Goal: Information Seeking & Learning: Compare options

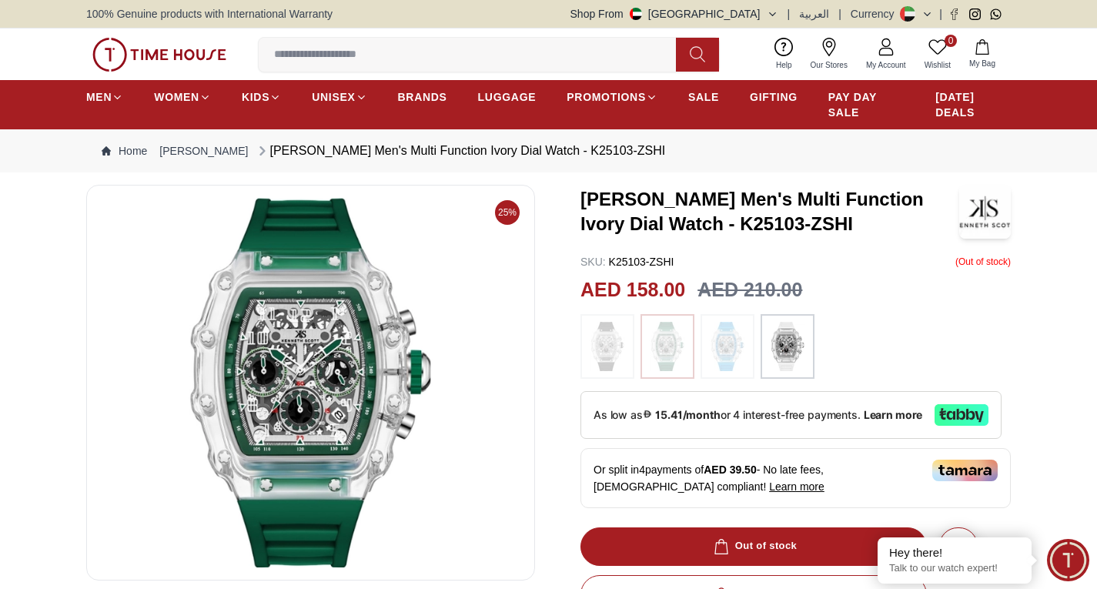
click at [731, 360] on img at bounding box center [728, 346] width 39 height 49
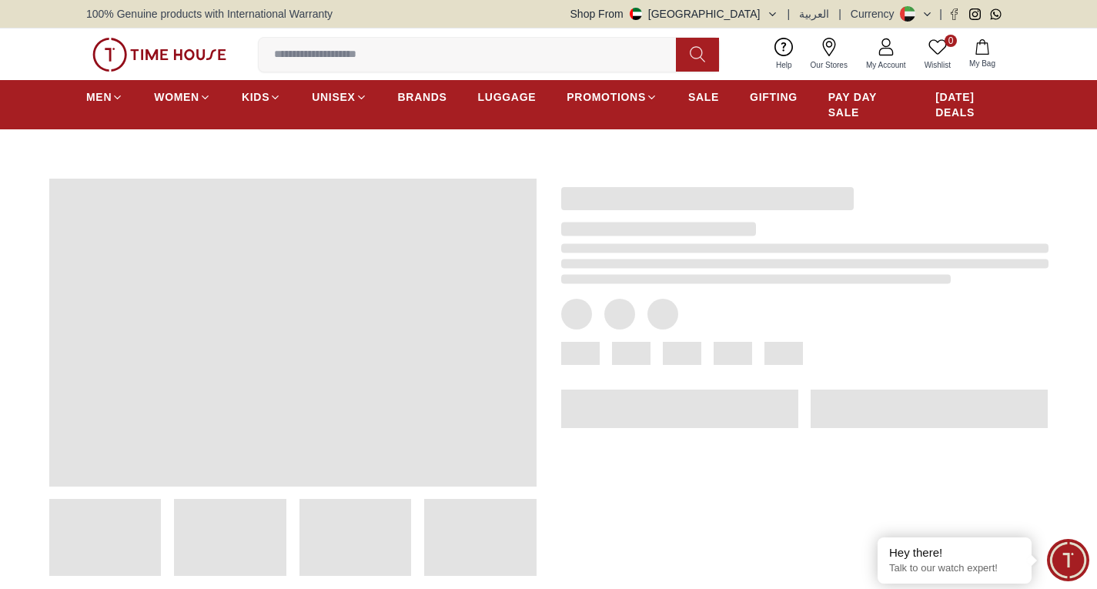
click at [655, 360] on div at bounding box center [805, 353] width 488 height 23
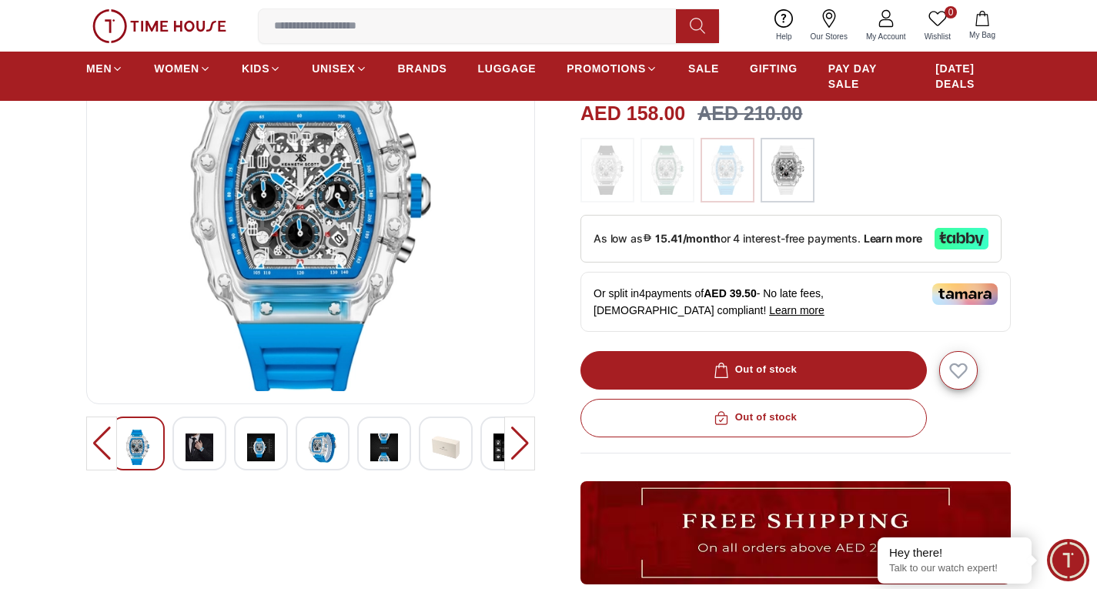
scroll to position [231, 0]
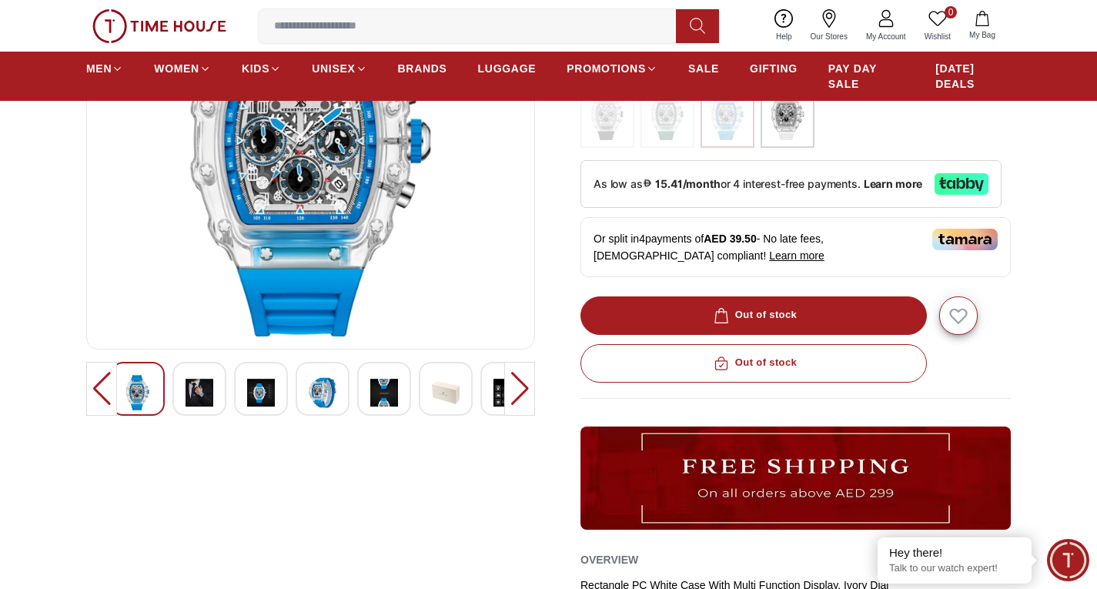
click at [194, 397] on img at bounding box center [200, 392] width 28 height 35
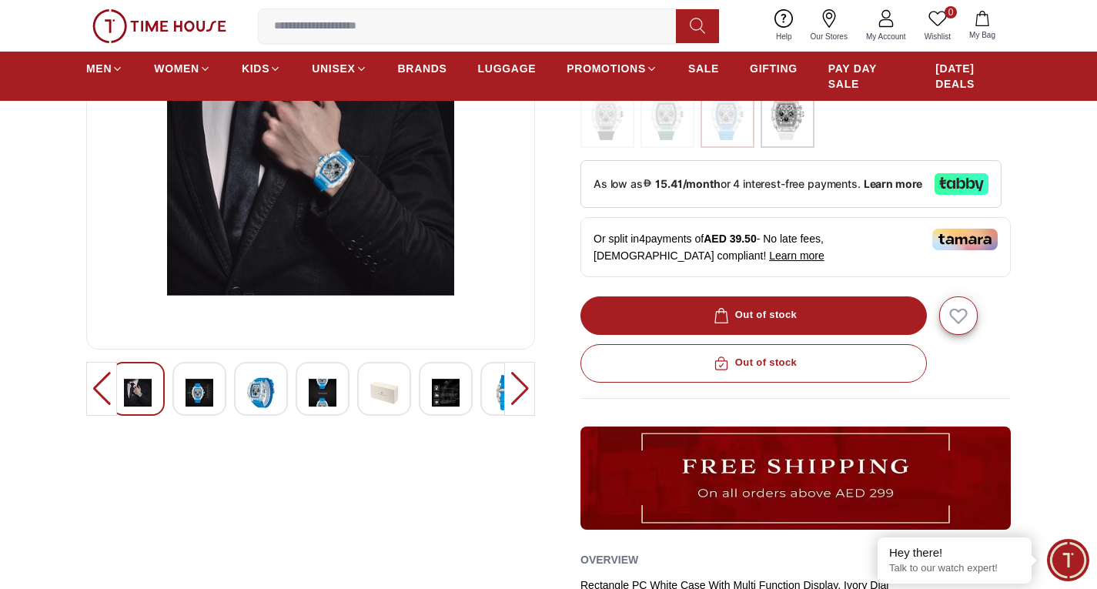
click at [218, 395] on div at bounding box center [200, 389] width 54 height 54
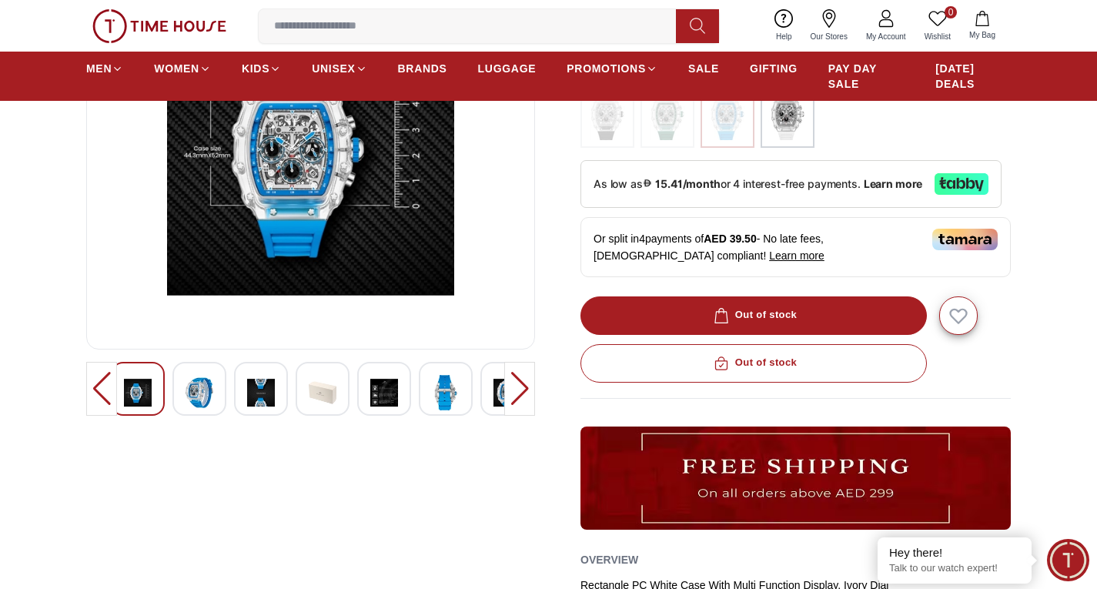
click at [235, 395] on div at bounding box center [261, 389] width 54 height 54
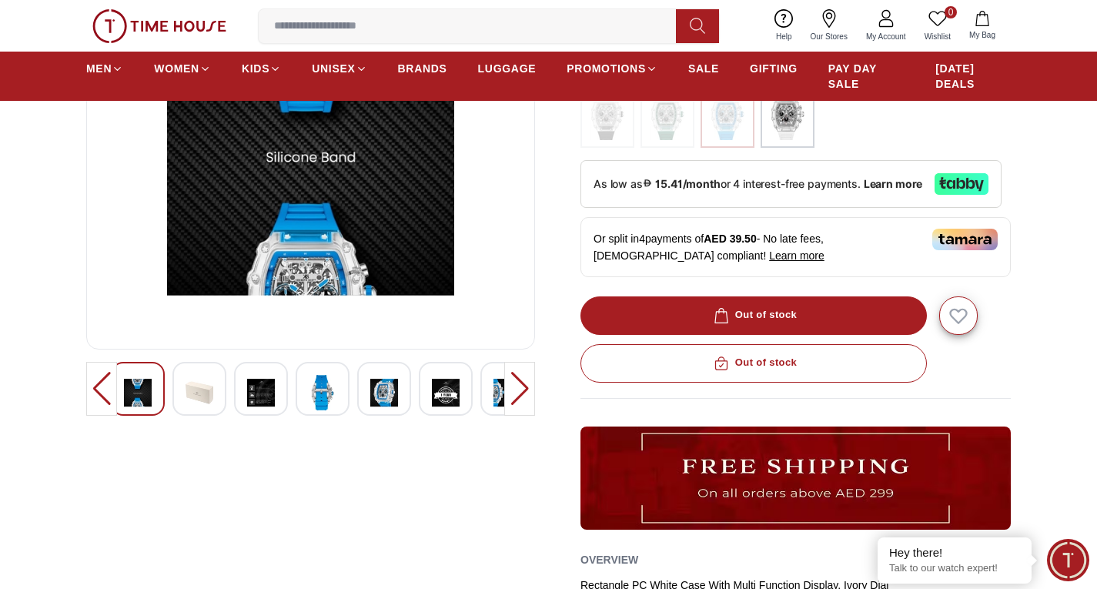
click at [241, 392] on div at bounding box center [261, 389] width 54 height 54
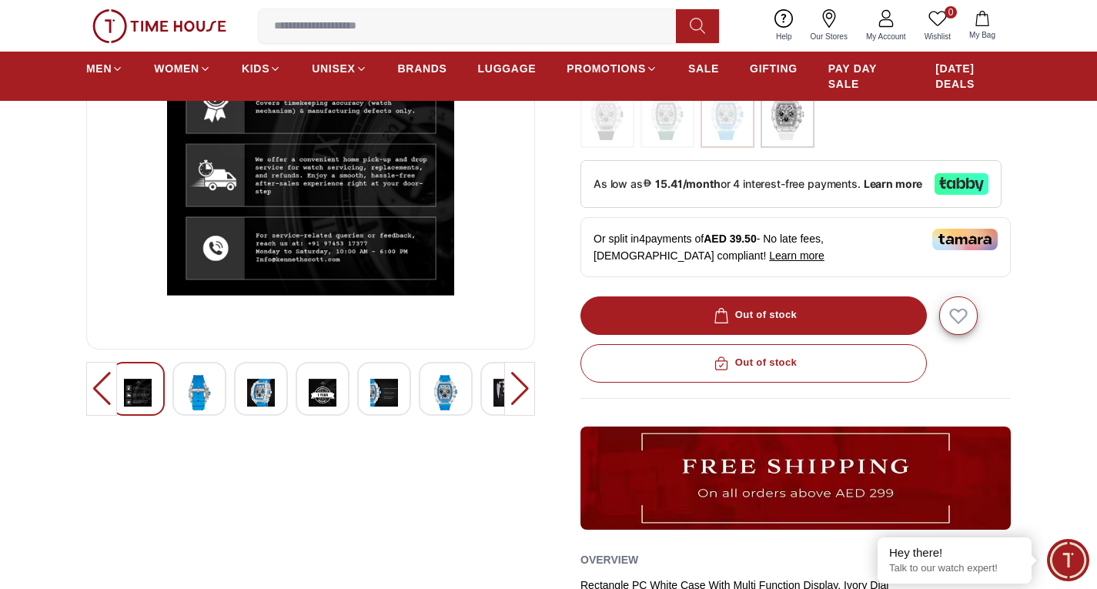
click at [314, 393] on img at bounding box center [323, 392] width 28 height 35
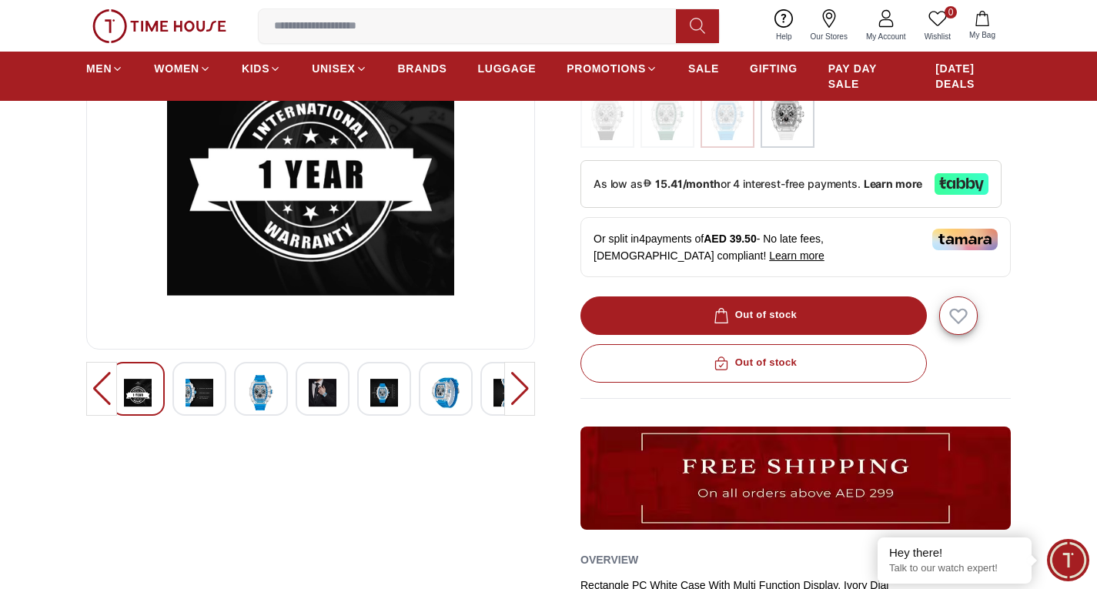
click at [307, 394] on div at bounding box center [323, 389] width 54 height 54
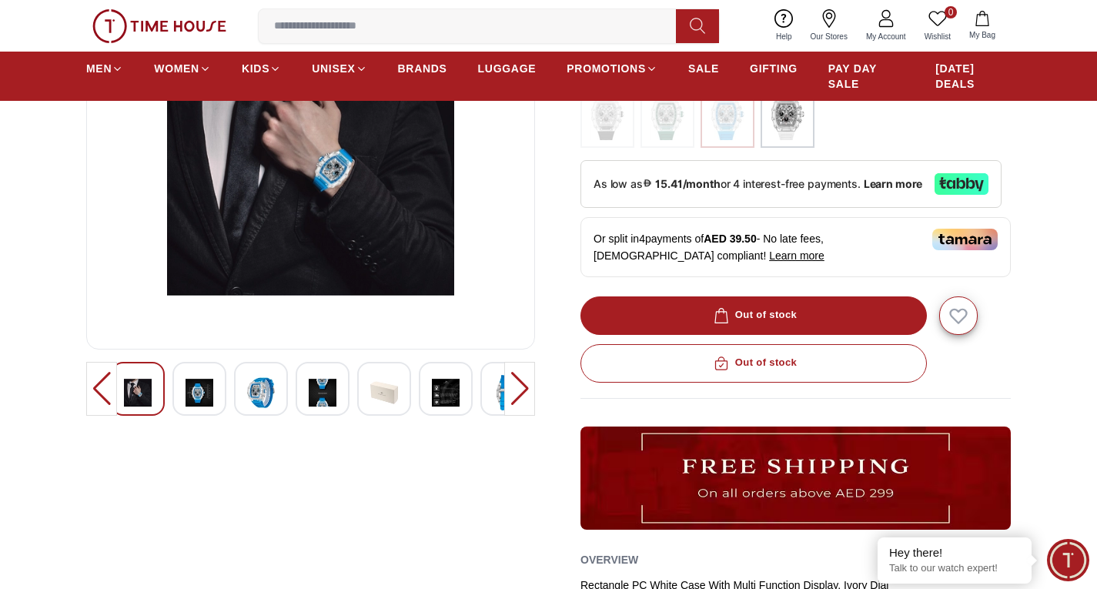
click at [435, 402] on img at bounding box center [446, 392] width 28 height 35
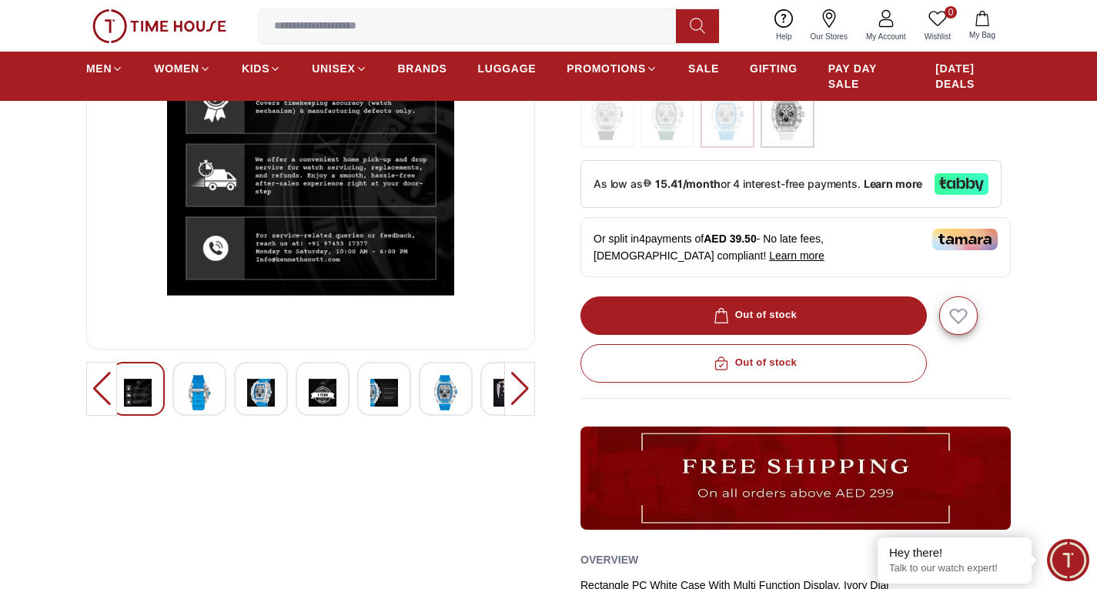
click at [477, 387] on div at bounding box center [311, 389] width 400 height 54
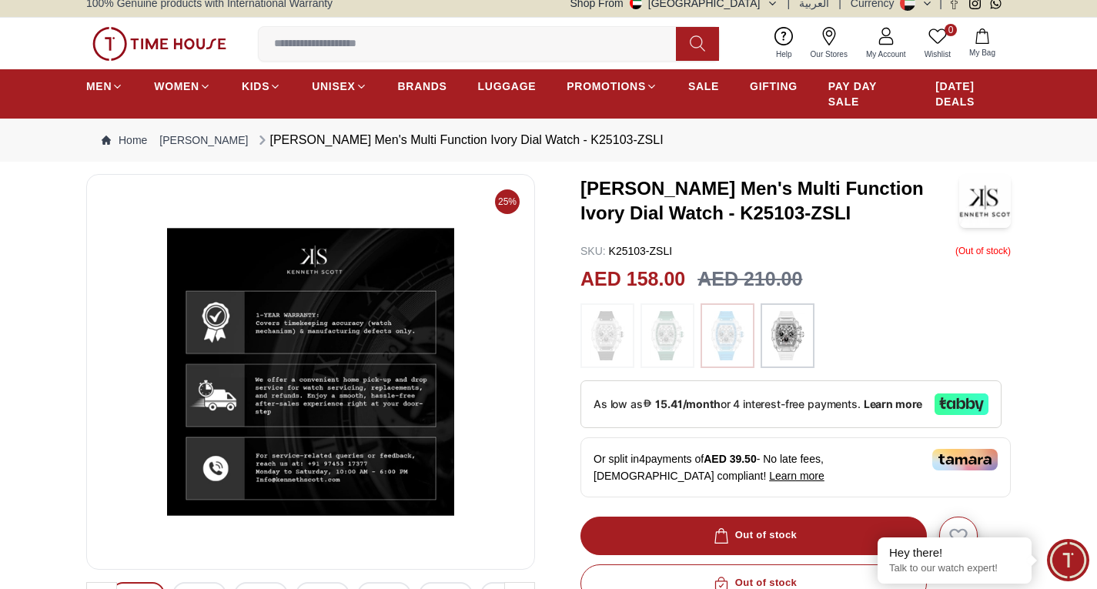
scroll to position [0, 0]
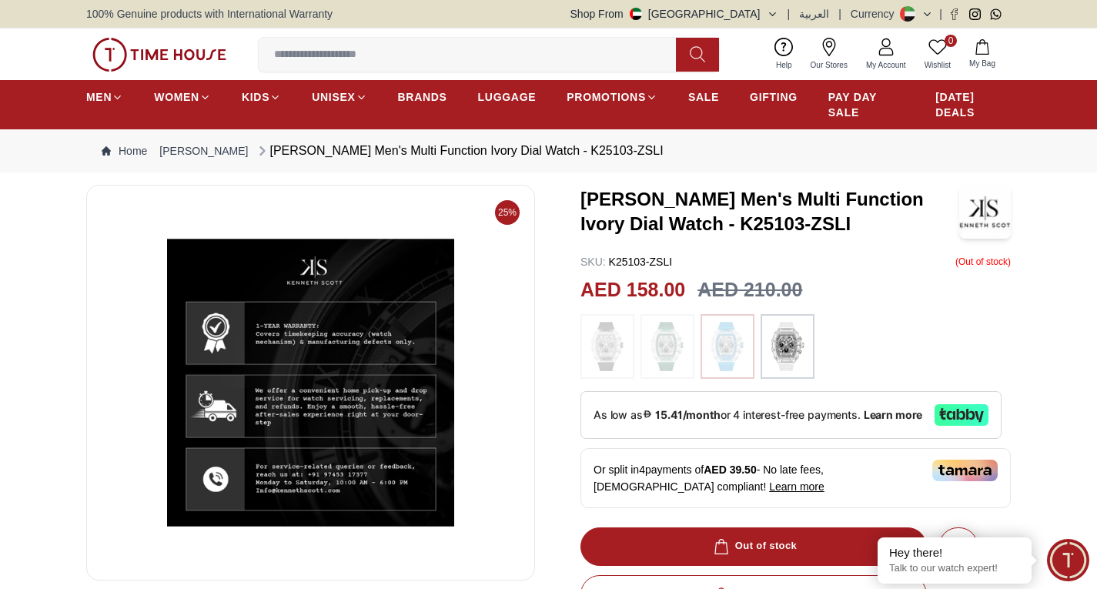
click at [786, 337] on img at bounding box center [788, 346] width 39 height 49
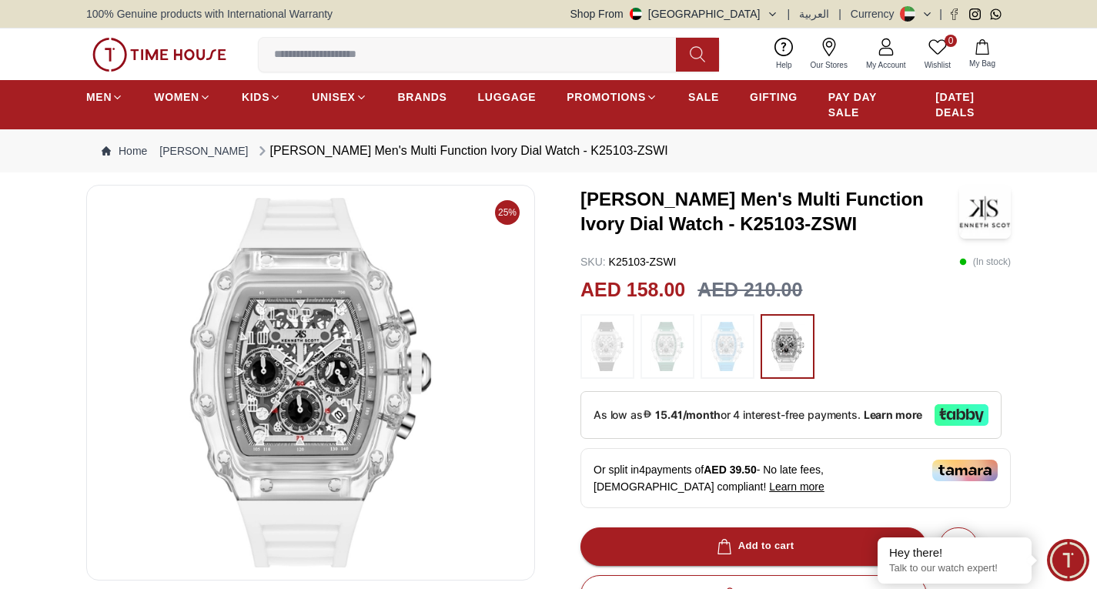
click at [615, 347] on img at bounding box center [607, 346] width 39 height 49
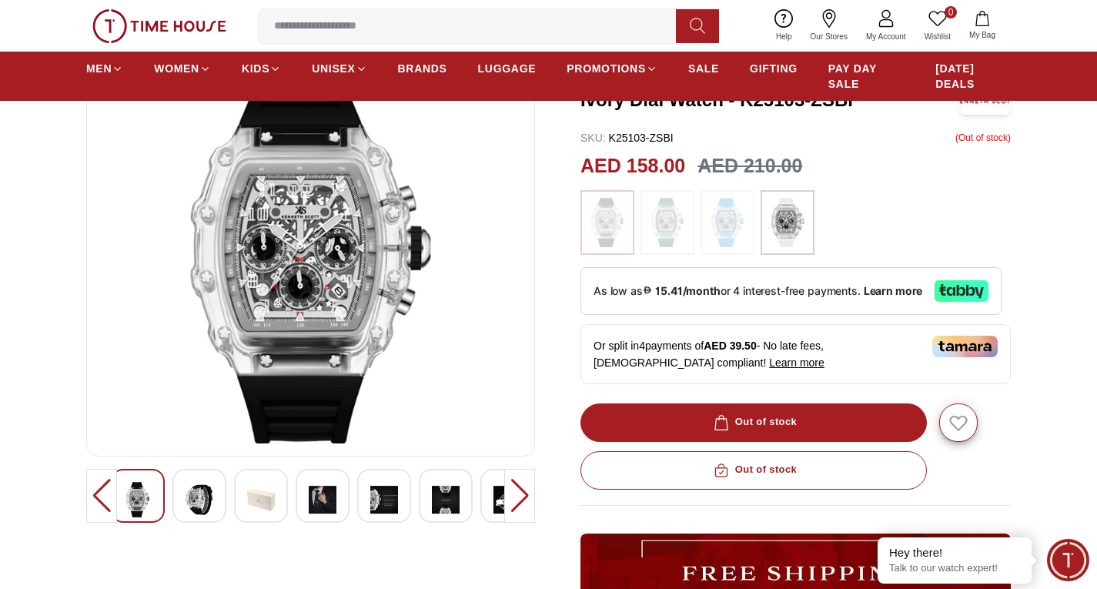
scroll to position [154, 0]
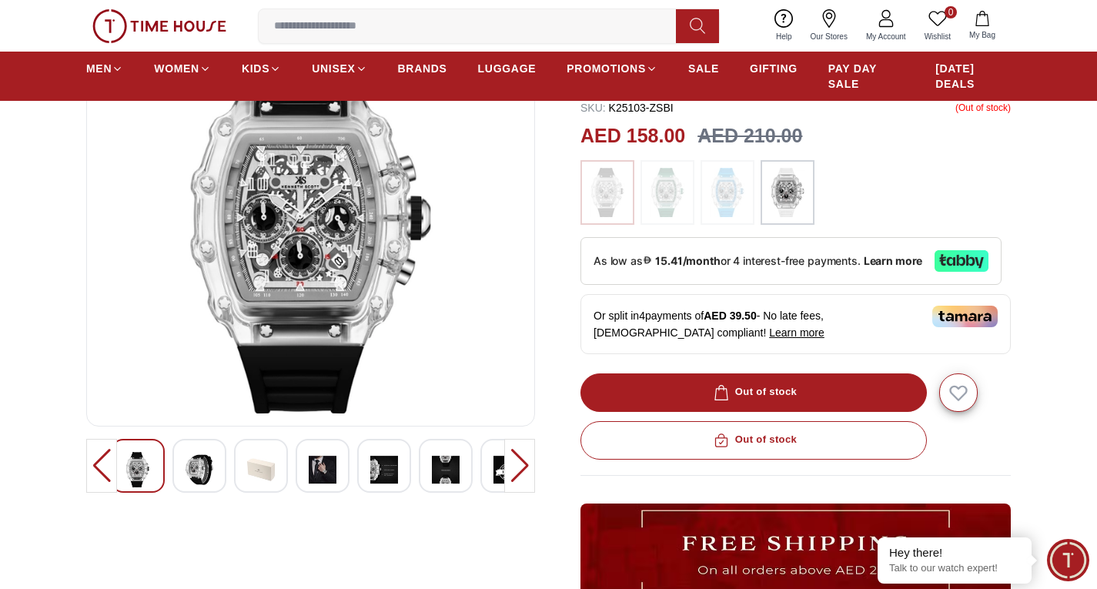
click at [201, 467] on img at bounding box center [200, 469] width 28 height 35
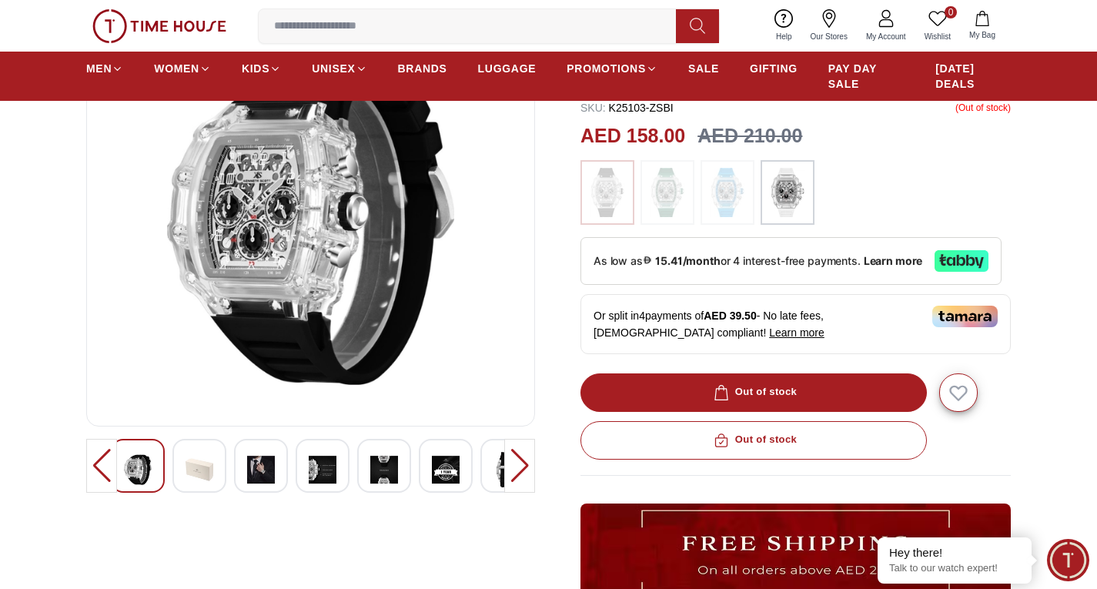
click at [216, 465] on div at bounding box center [200, 466] width 54 height 54
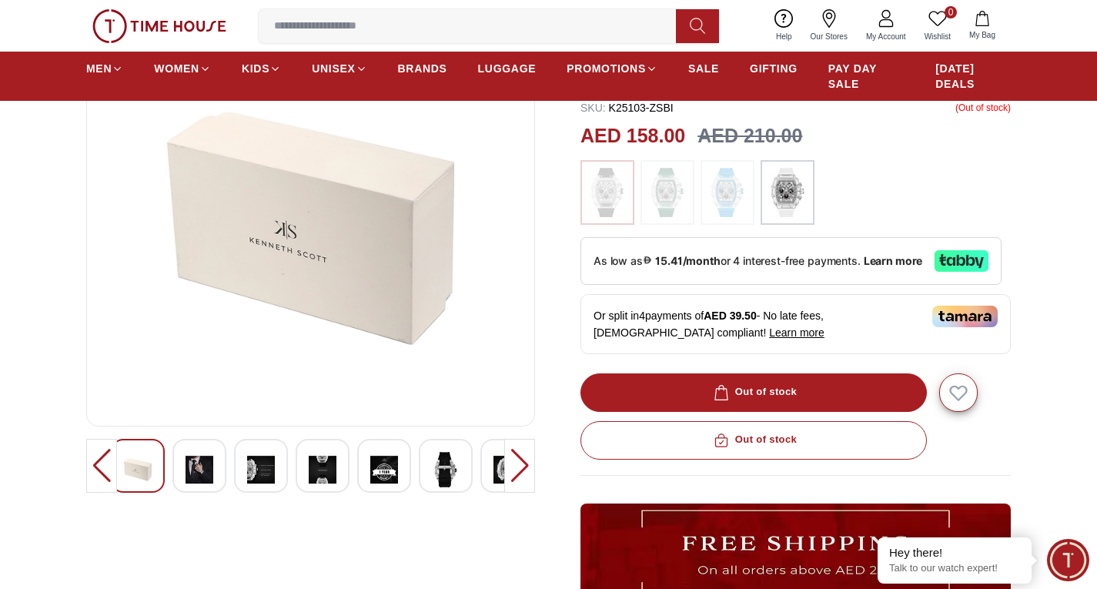
click at [216, 465] on div at bounding box center [200, 466] width 54 height 54
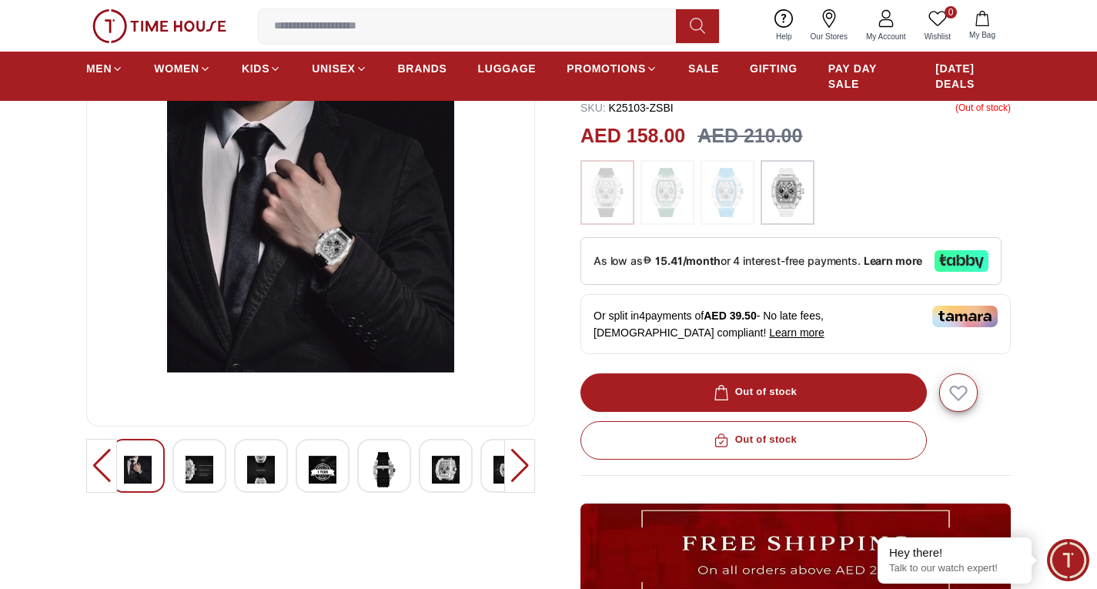
click at [238, 467] on div at bounding box center [261, 466] width 54 height 54
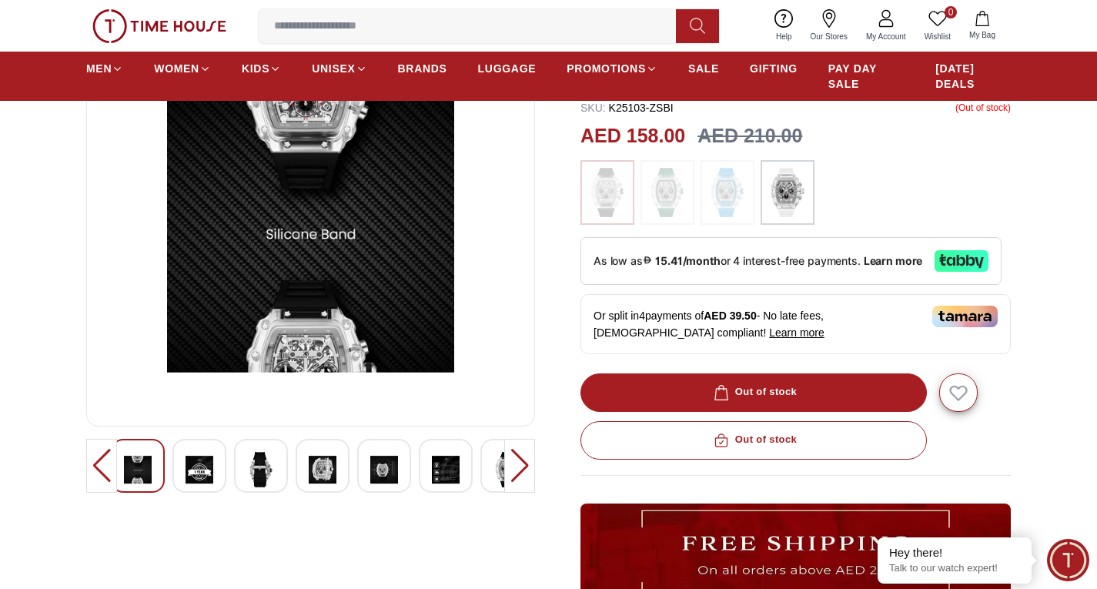
click at [255, 471] on img at bounding box center [261, 469] width 28 height 35
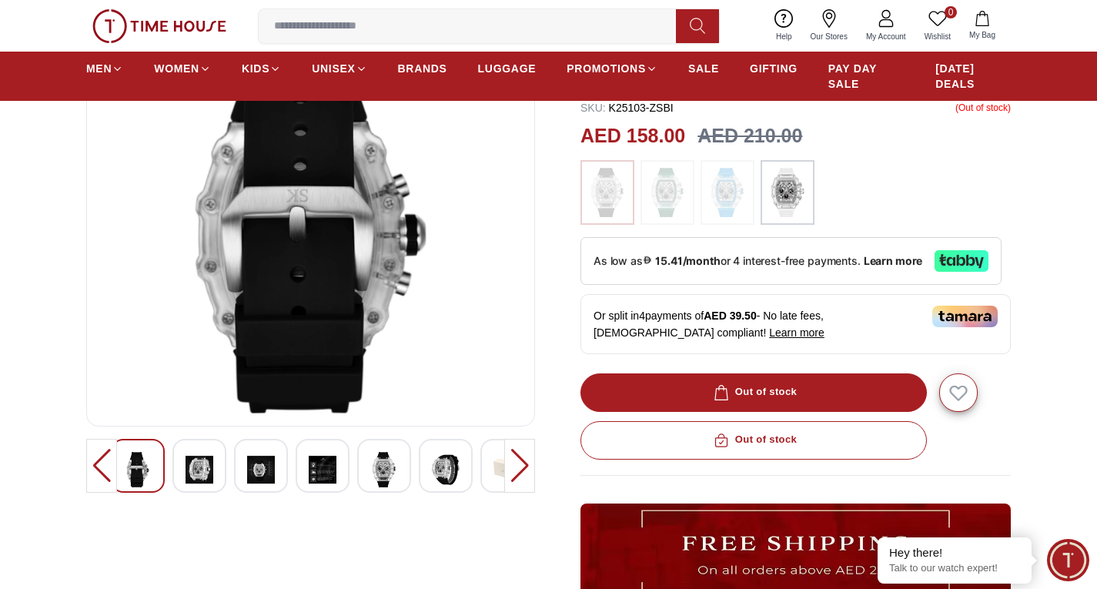
click at [375, 476] on img at bounding box center [384, 469] width 28 height 35
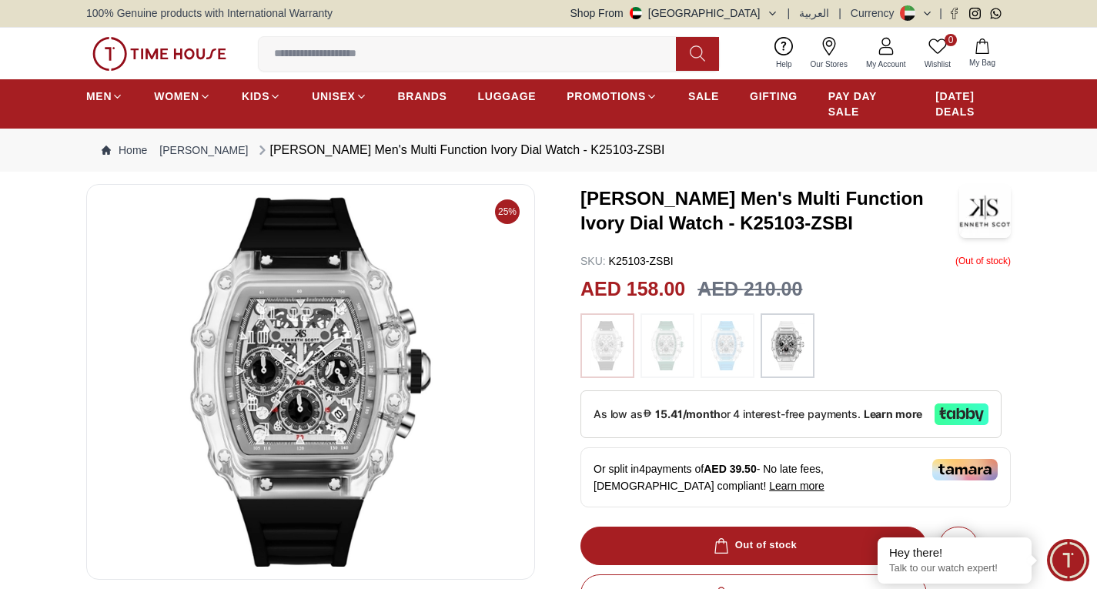
scroll to position [0, 0]
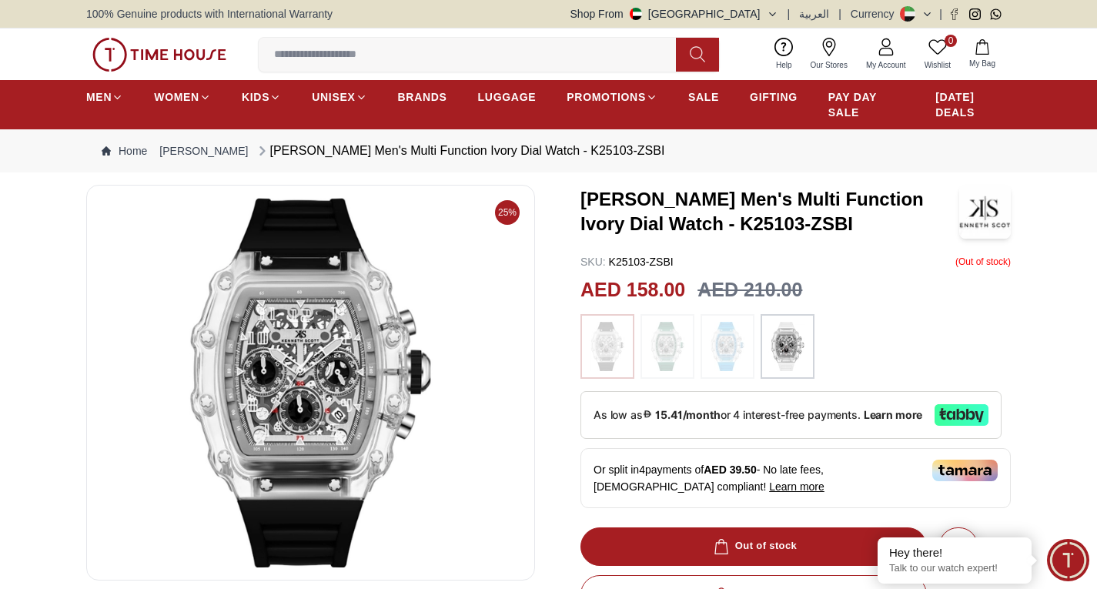
click at [662, 366] on img at bounding box center [667, 346] width 39 height 49
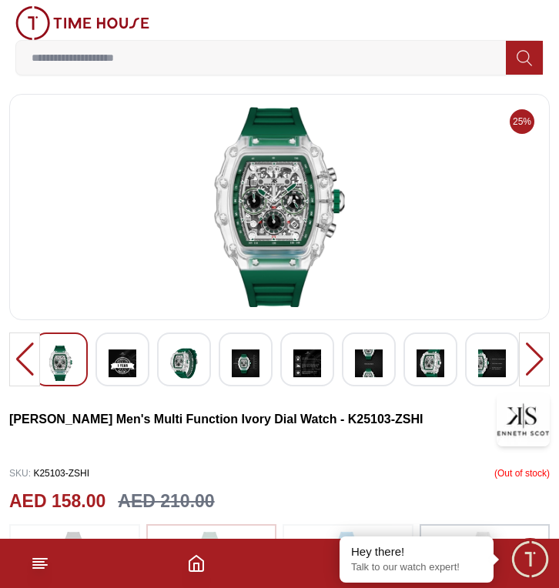
click at [73, 25] on img at bounding box center [82, 23] width 134 height 34
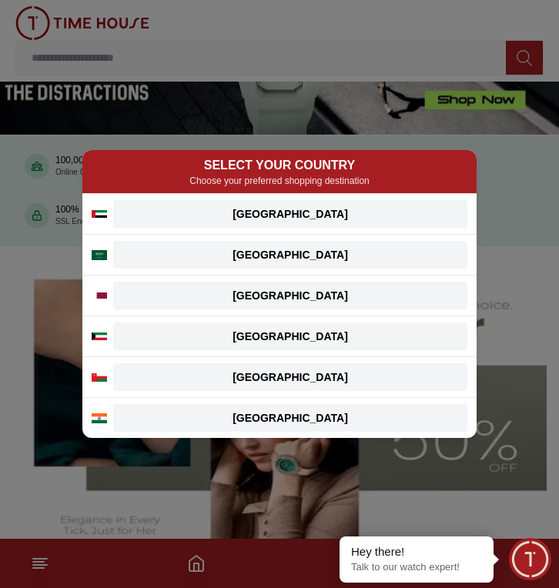
scroll to position [154, 0]
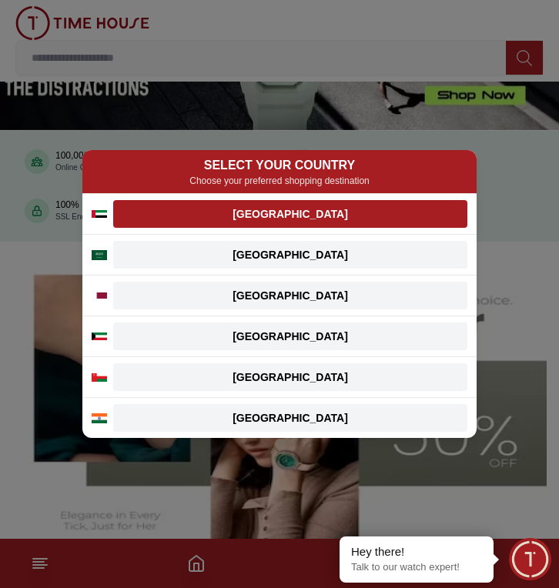
click at [256, 215] on div "[GEOGRAPHIC_DATA]" at bounding box center [290, 213] width 336 height 15
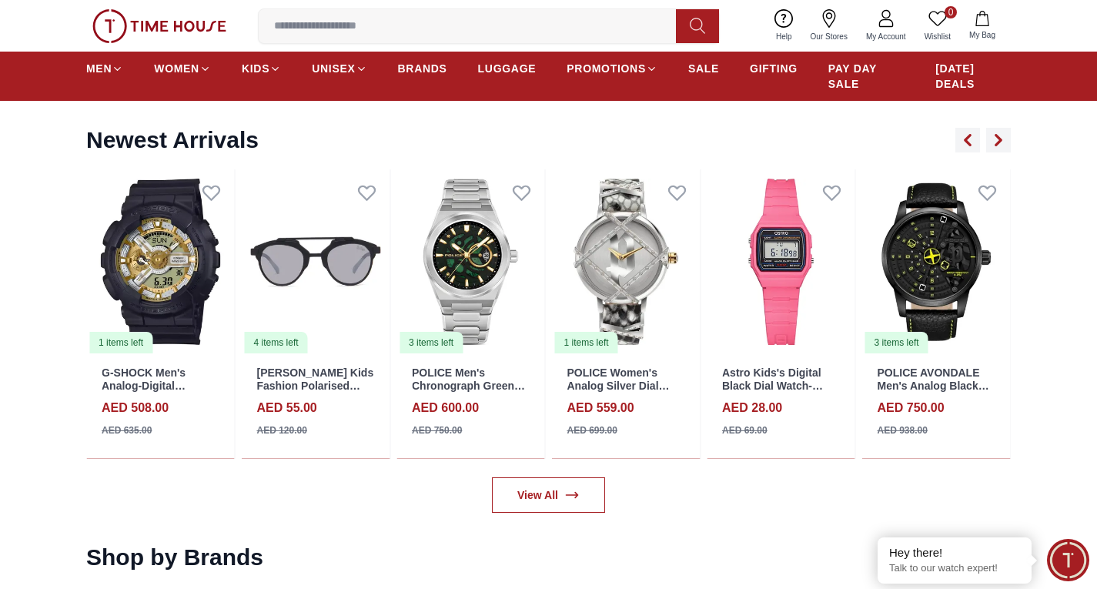
scroll to position [2156, 0]
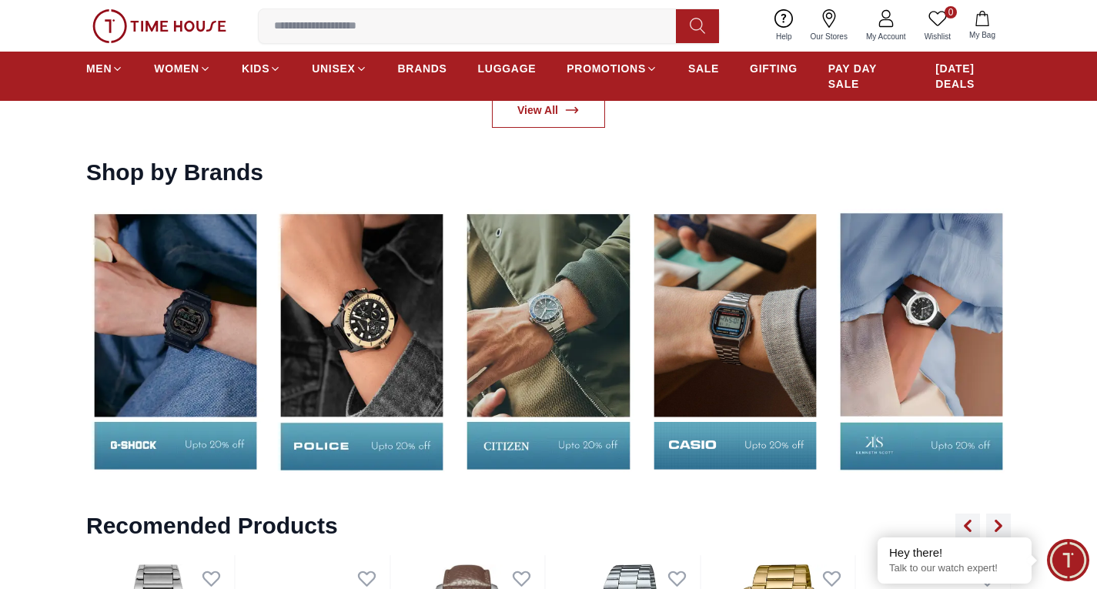
click at [702, 32] on icon at bounding box center [697, 26] width 15 height 18
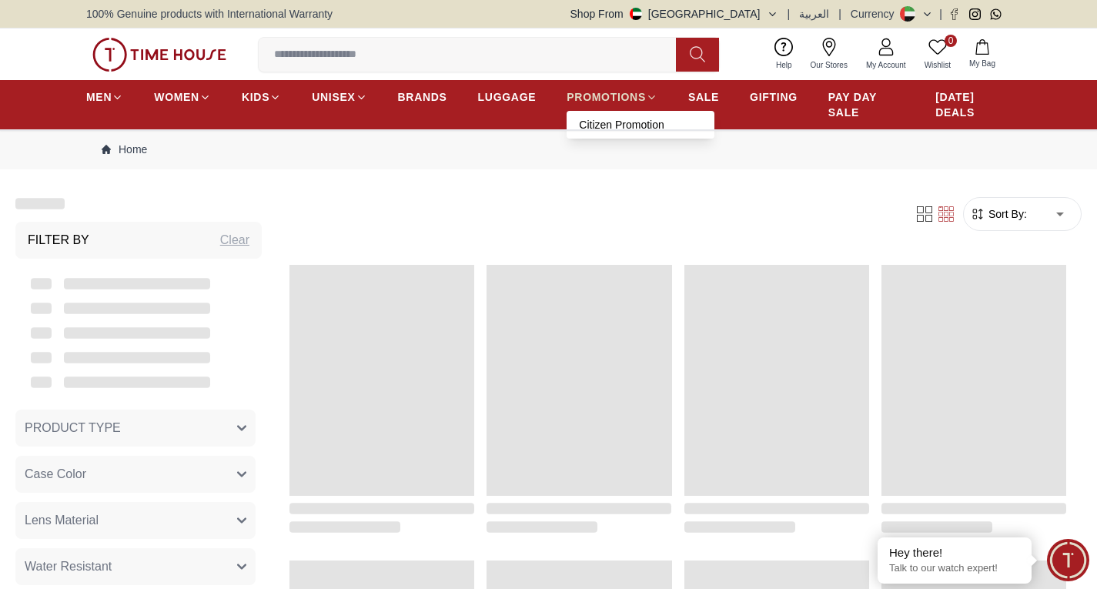
click at [620, 99] on span "PROMOTIONS" at bounding box center [606, 96] width 79 height 15
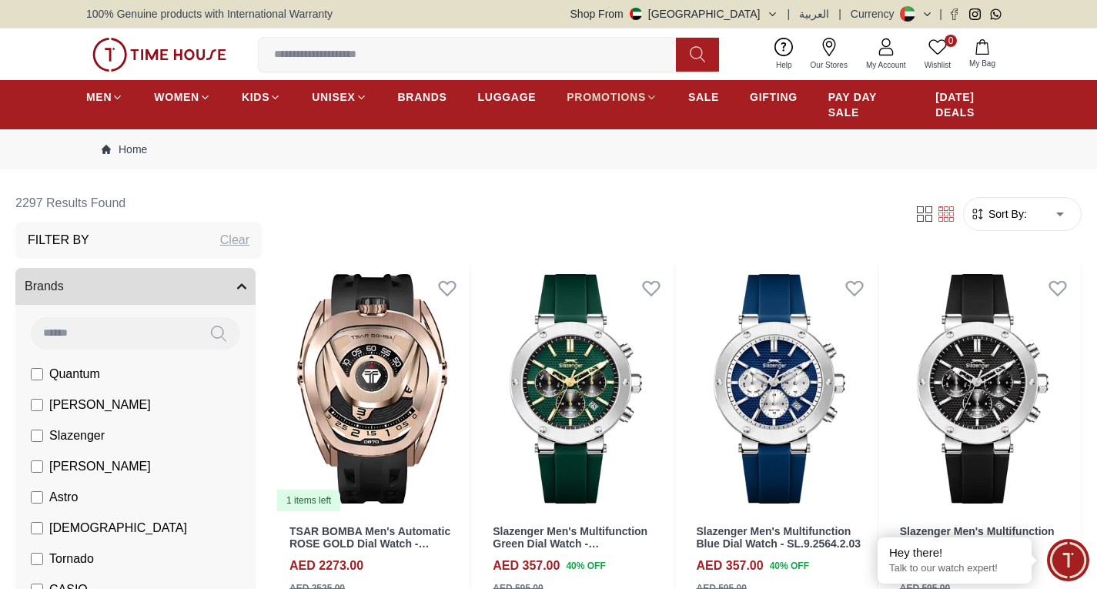
click at [620, 99] on span "PROMOTIONS" at bounding box center [606, 96] width 79 height 15
click at [698, 96] on span "SALE" at bounding box center [704, 96] width 31 height 15
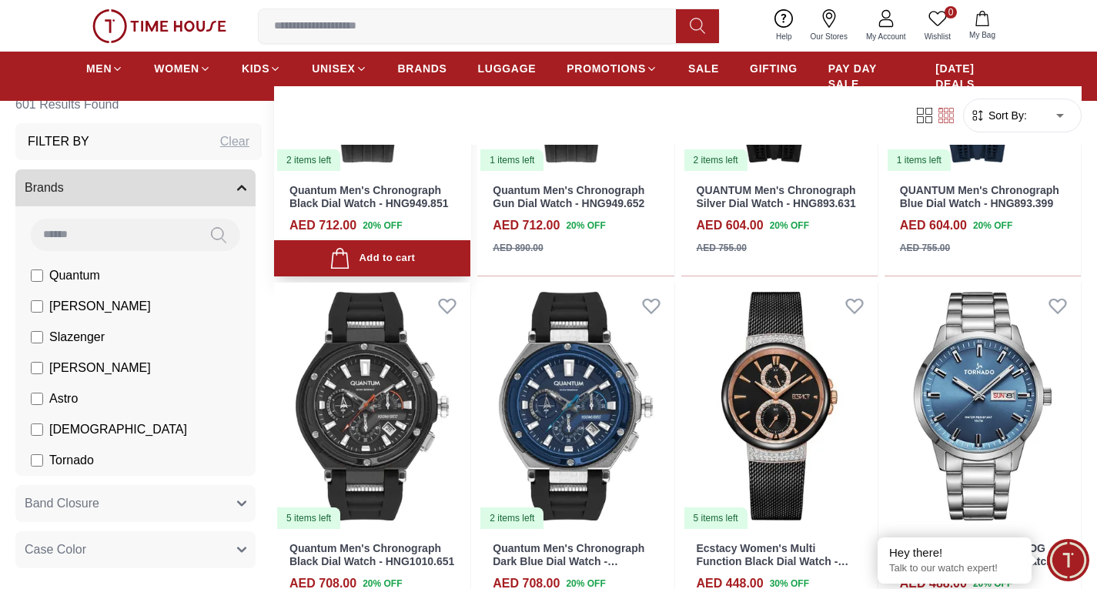
scroll to position [2002, 0]
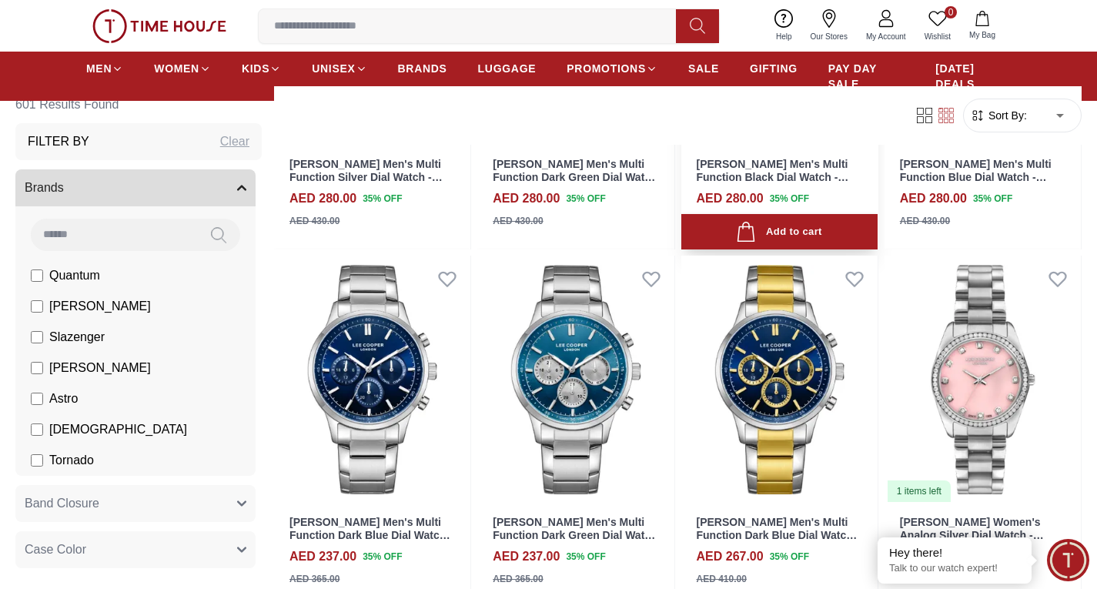
scroll to position [3235, 0]
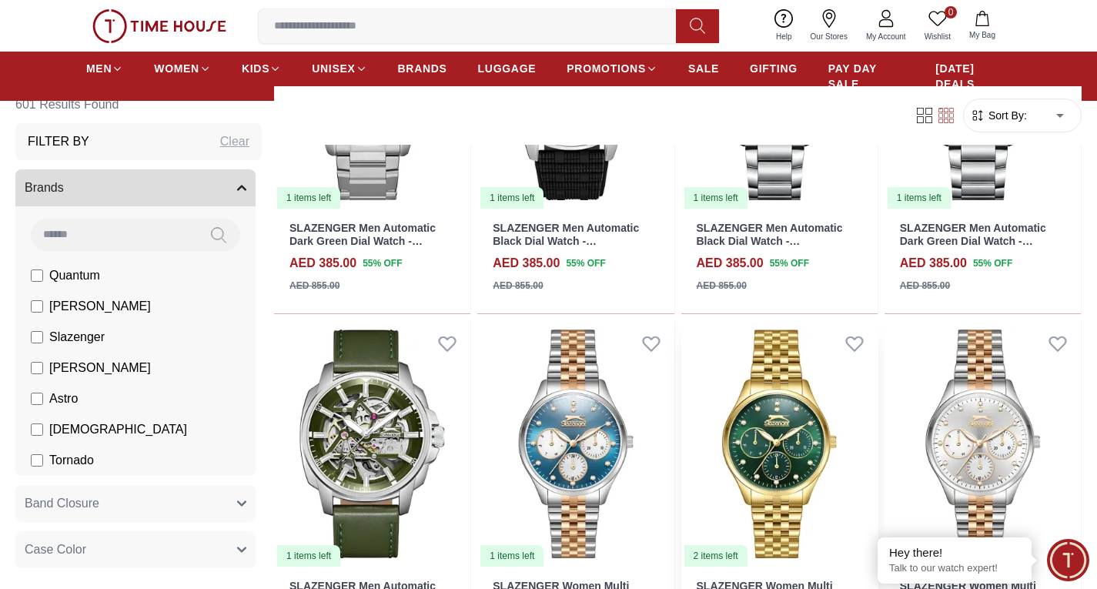
scroll to position [4698, 0]
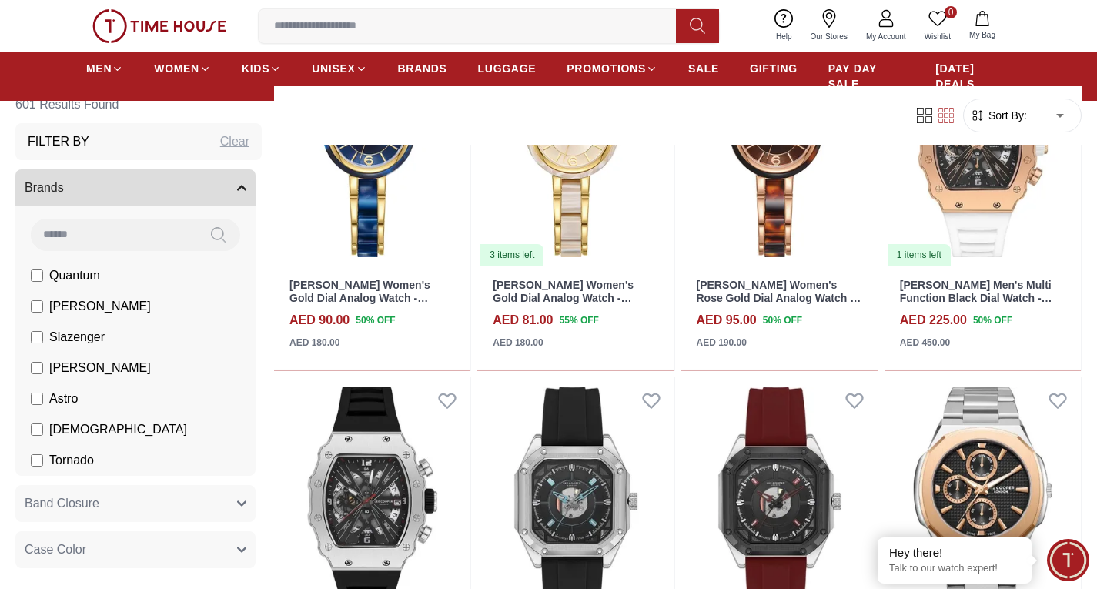
scroll to position [7163, 0]
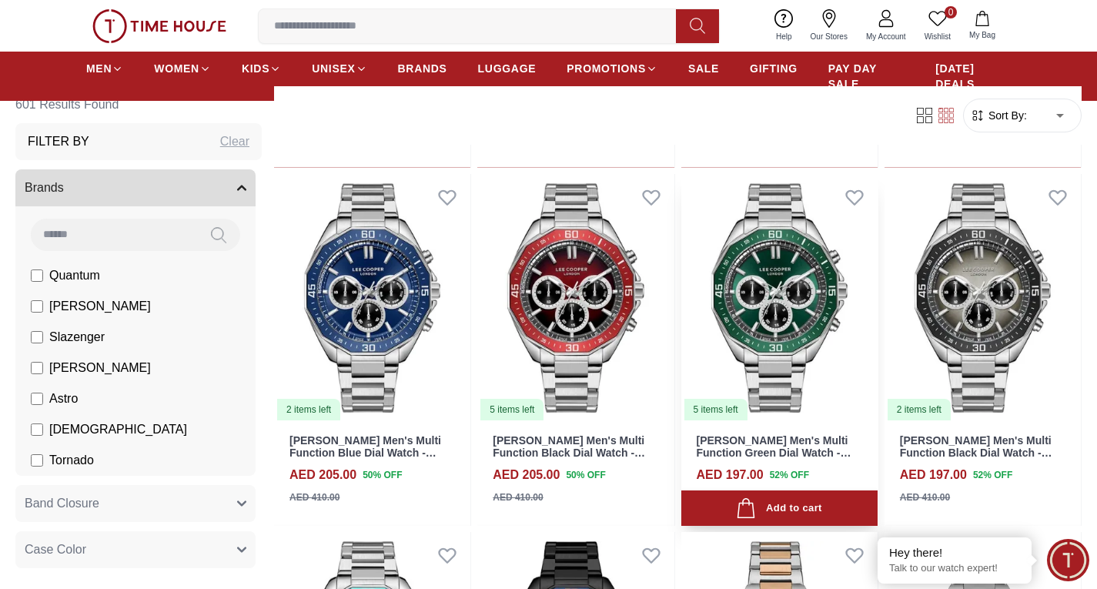
scroll to position [8395, 0]
